Goal: Contribute content: Contribute content

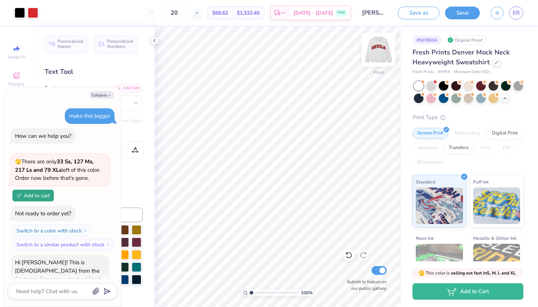
scroll to position [478, 0]
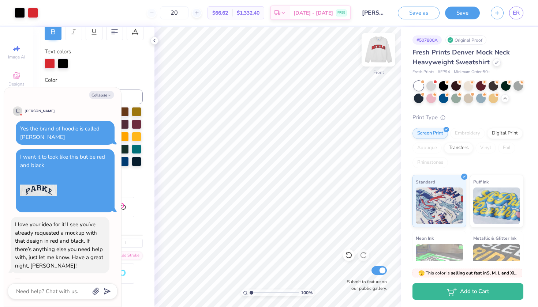
click at [380, 43] on img at bounding box center [378, 49] width 29 height 29
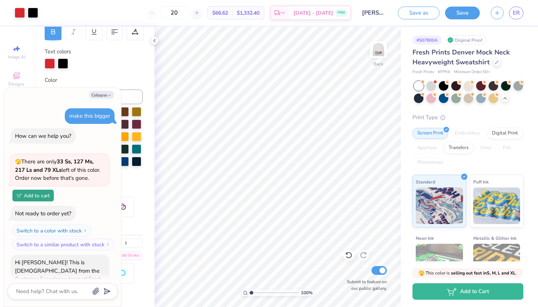
scroll to position [0, 0]
click at [456, 17] on button "Save" at bounding box center [462, 11] width 35 height 13
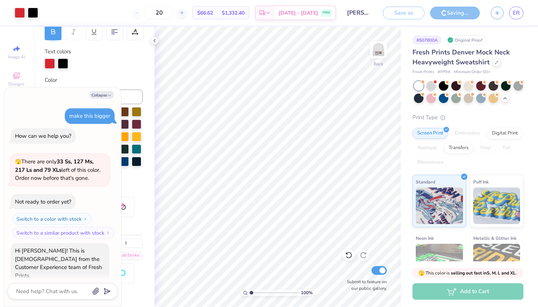
type textarea "x"
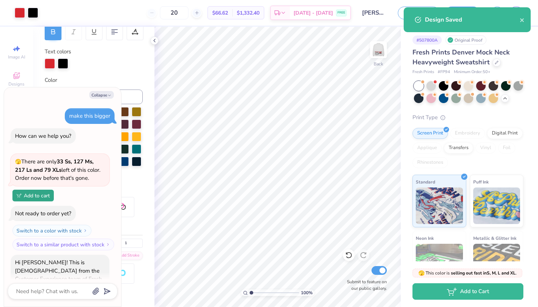
select select "Member apparel for registered Student Organization / Department / School"
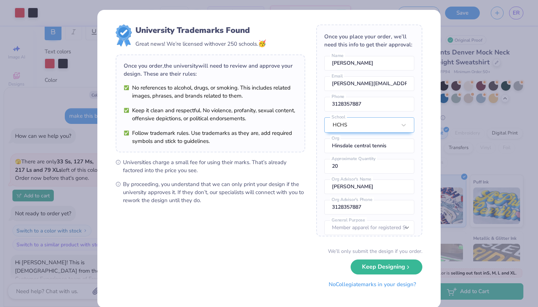
click at [396, 285] on button "No Collegiate marks in your design?" at bounding box center [372, 284] width 100 height 15
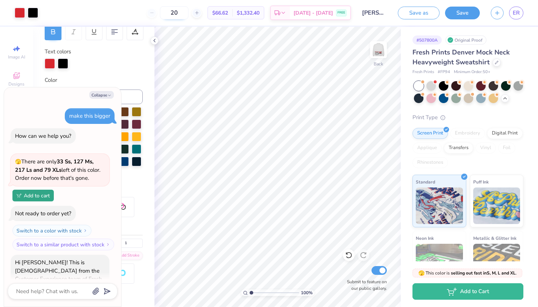
type textarea "x"
click at [510, 11] on link "ER" at bounding box center [516, 13] width 14 height 13
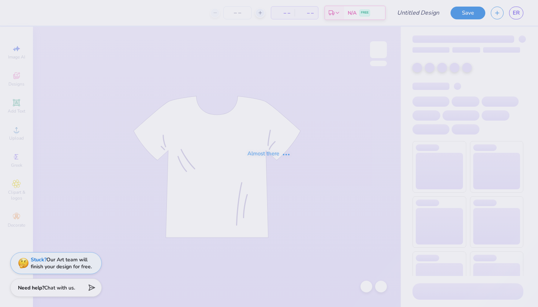
type input "heart tennis"
type input "50"
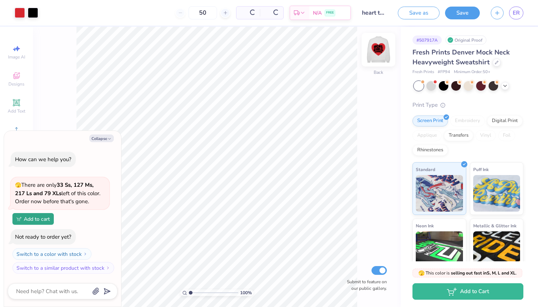
click at [378, 52] on img at bounding box center [378, 49] width 29 height 29
type textarea "x"
click at [189, 12] on input "50" at bounding box center [174, 12] width 29 height 13
type input "5"
type input "50"
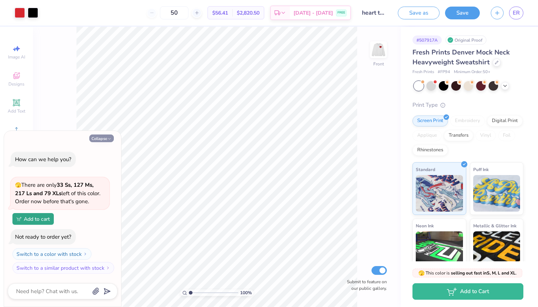
click at [104, 139] on button "Collapse" at bounding box center [101, 139] width 25 height 8
type textarea "x"
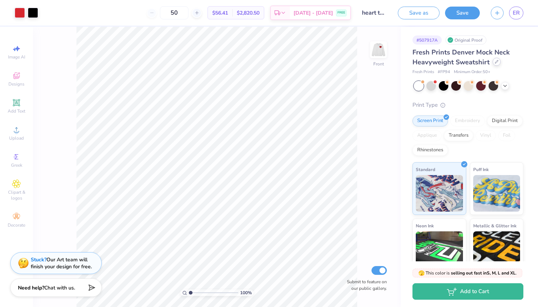
click at [498, 63] on div at bounding box center [497, 62] width 8 height 8
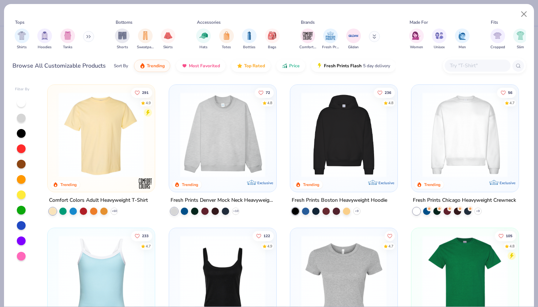
click at [448, 109] on img at bounding box center [465, 134] width 93 height 85
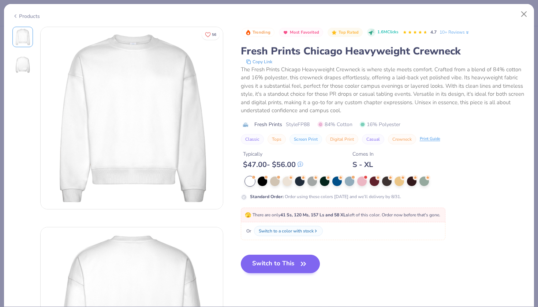
click at [286, 265] on button "Switch to This" at bounding box center [280, 264] width 79 height 18
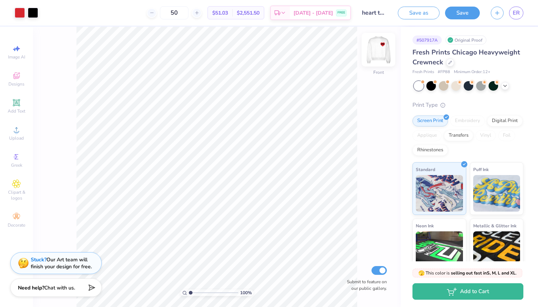
click at [378, 52] on img at bounding box center [378, 49] width 29 height 29
click at [184, 14] on input "50" at bounding box center [174, 12] width 29 height 13
type input "5"
type input "25"
click at [492, 175] on img at bounding box center [496, 192] width 47 height 37
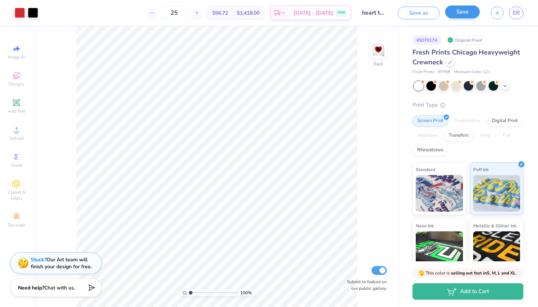
click at [456, 14] on button "Save" at bounding box center [462, 11] width 35 height 13
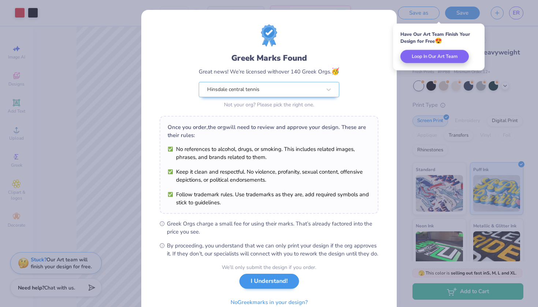
click at [275, 289] on button "I Understand!" at bounding box center [269, 281] width 60 height 15
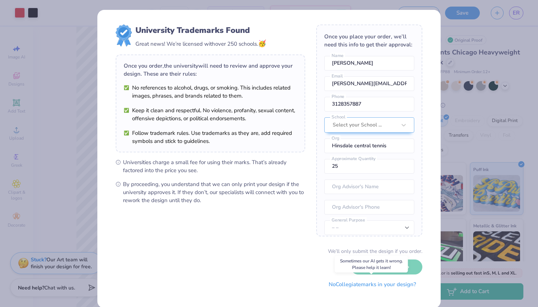
click at [367, 286] on button "No Collegiate marks in your design?" at bounding box center [372, 284] width 100 height 15
